Goal: Transaction & Acquisition: Obtain resource

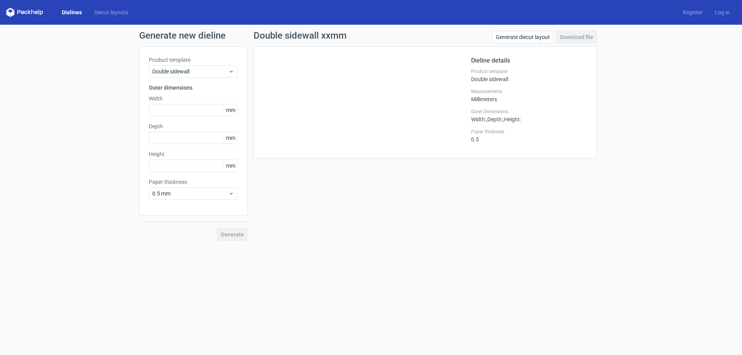
click at [68, 10] on link "Dielines" at bounding box center [72, 13] width 32 height 8
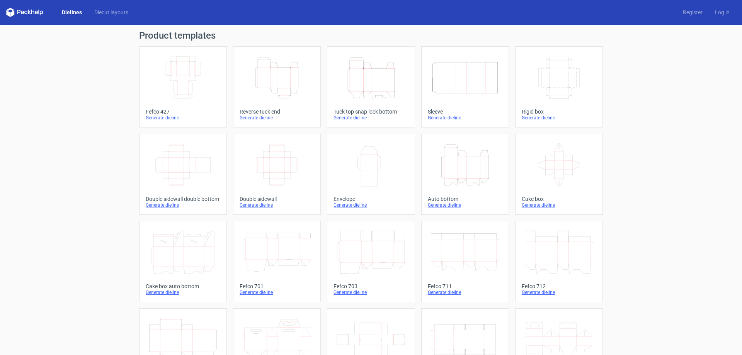
click at [284, 86] on icon "Height Depth Width" at bounding box center [277, 77] width 68 height 43
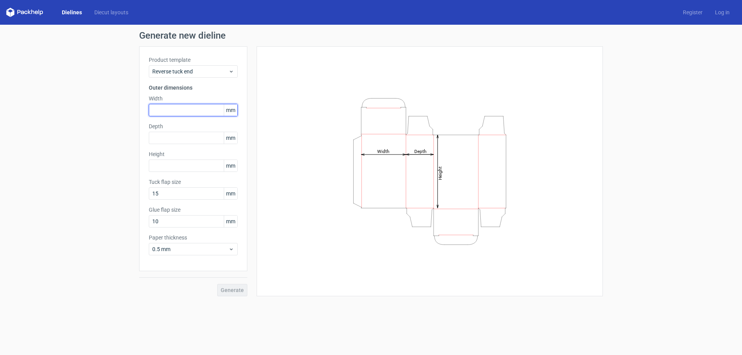
click at [188, 112] on input "text" at bounding box center [193, 110] width 89 height 12
type input "147"
type input "45"
type input "226"
click at [189, 250] on span "0.5 mm" at bounding box center [190, 249] width 76 height 8
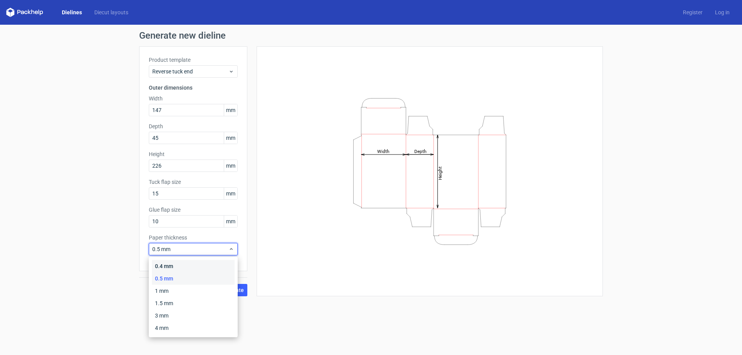
click at [178, 262] on div "0.4 mm" at bounding box center [193, 266] width 83 height 12
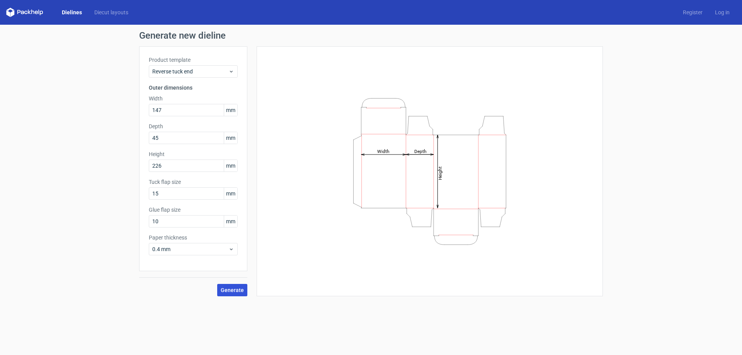
click at [238, 289] on span "Generate" at bounding box center [232, 289] width 23 height 5
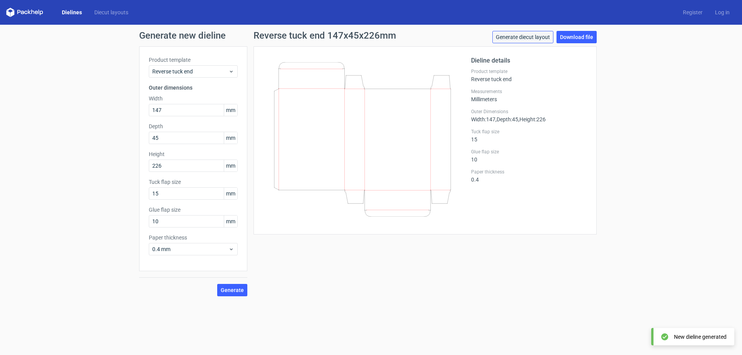
click at [537, 37] on link "Generate diecut layout" at bounding box center [522, 37] width 61 height 12
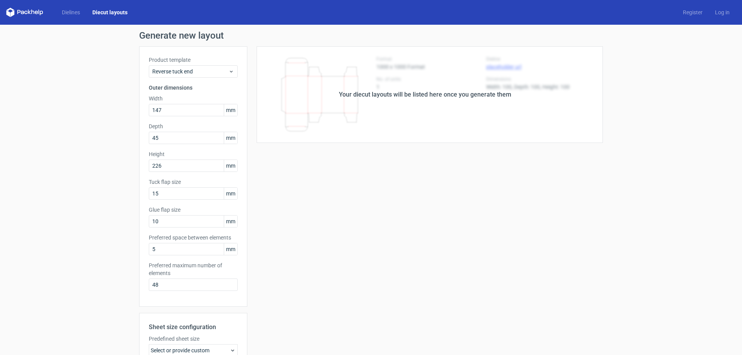
click at [453, 101] on div "Your diecut layouts will be listed here once you generate them" at bounding box center [424, 94] width 355 height 97
click at [469, 83] on div "Your diecut layouts will be listed here once you generate them" at bounding box center [424, 94] width 355 height 97
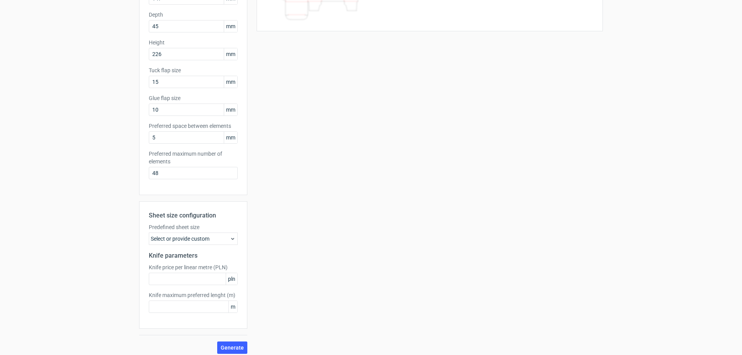
scroll to position [117, 0]
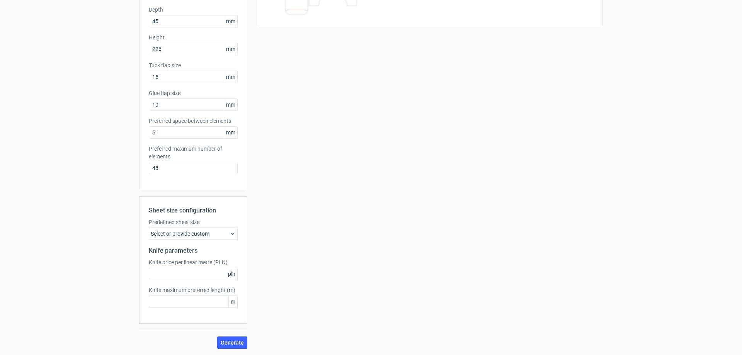
click at [200, 234] on div "Select or provide custom" at bounding box center [193, 234] width 89 height 12
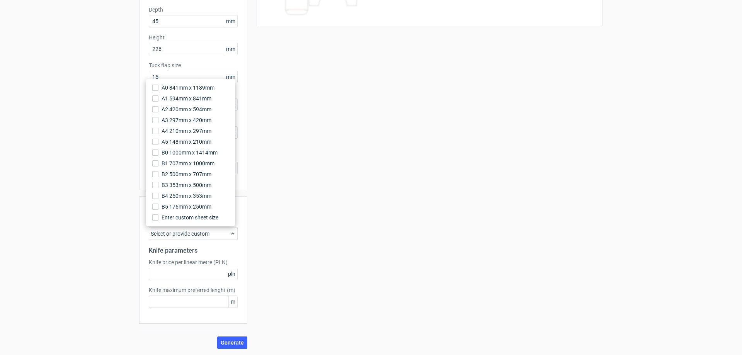
click at [200, 234] on div "Select or provide custom" at bounding box center [193, 234] width 89 height 12
click at [307, 248] on div "Your diecut layouts will be listed here once you generate them Height Depth Wid…" at bounding box center [424, 139] width 355 height 419
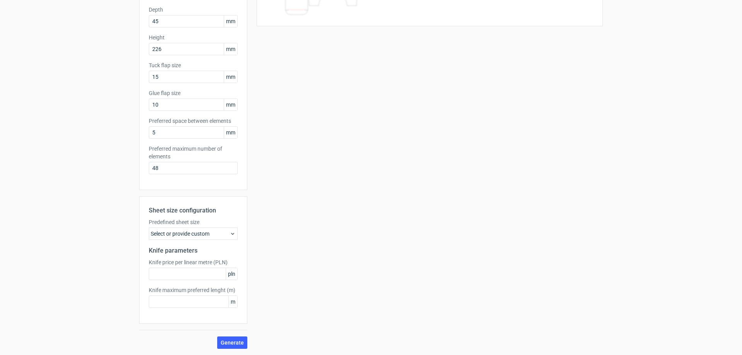
scroll to position [0, 0]
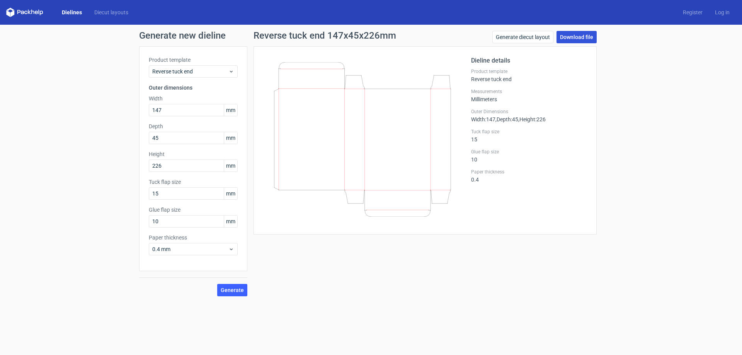
click at [581, 37] on link "Download file" at bounding box center [576, 37] width 40 height 12
click at [173, 109] on input "147" at bounding box center [193, 110] width 89 height 12
